Goal: Find specific page/section: Find specific page/section

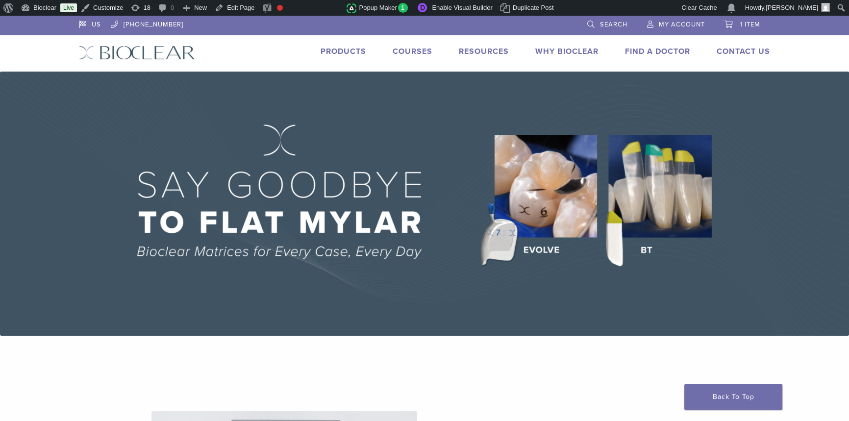
click at [351, 53] on link "Products" at bounding box center [344, 52] width 46 height 10
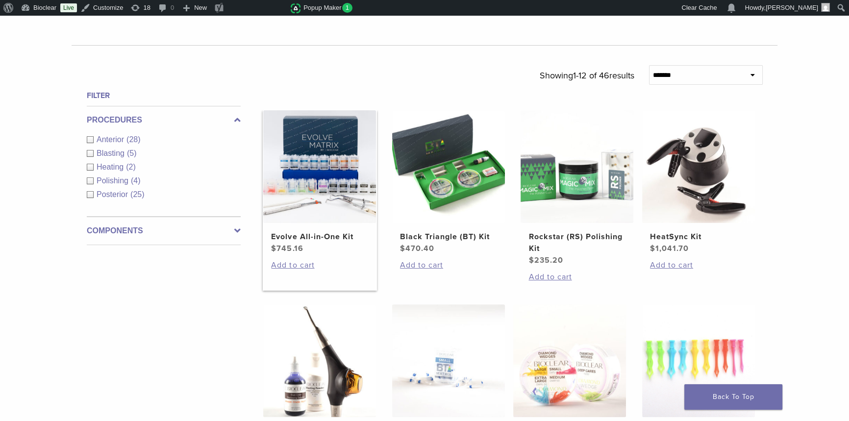
scroll to position [312, 0]
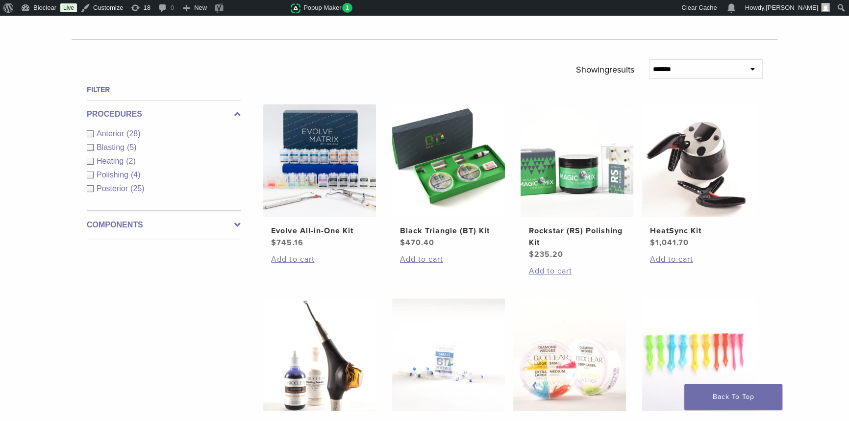
click at [111, 220] on label "Components" at bounding box center [164, 225] width 154 height 12
click at [97, 235] on div "Equipment (5) Instruments (13) Matrix Bands (9) Matrix Systems (3) Other Compon…" at bounding box center [164, 196] width 154 height 80
click at [92, 176] on div "Instruments (13)" at bounding box center [164, 176] width 154 height 12
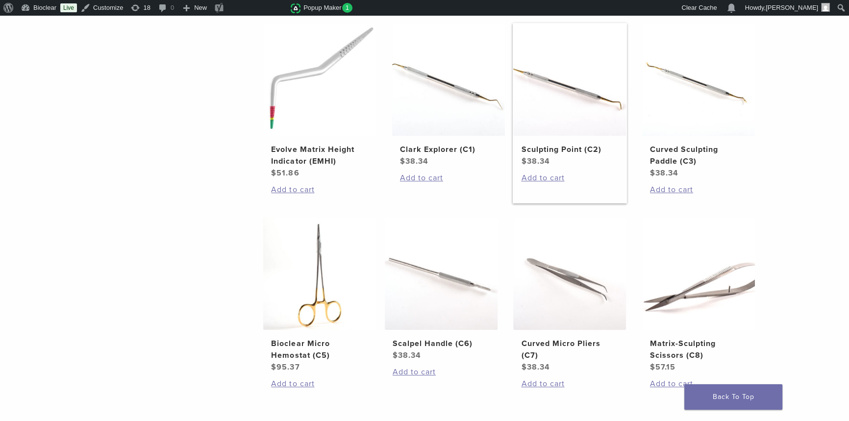
scroll to position [713, 0]
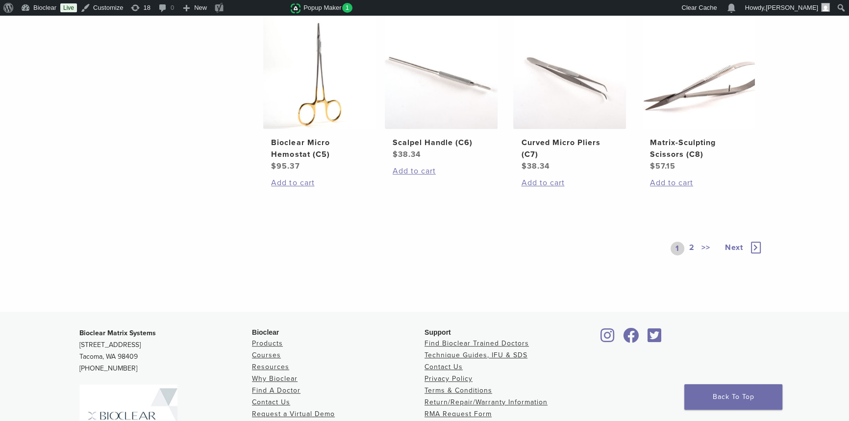
scroll to position [757, 0]
